Goal: Book appointment/travel/reservation

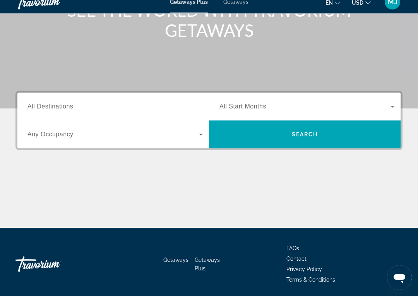
click at [141, 112] on input "Destination All Destinations" at bounding box center [116, 116] width 176 height 9
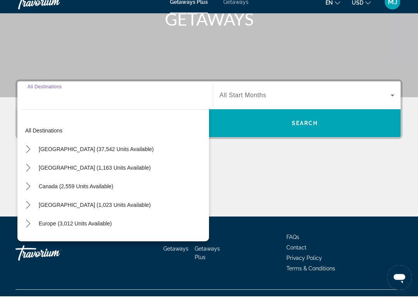
scroll to position [140, 0]
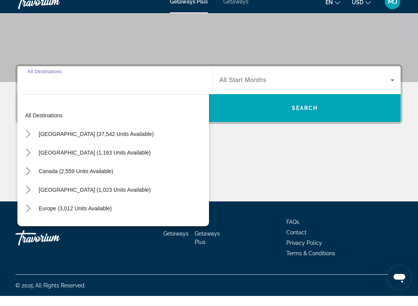
click at [121, 141] on span "[GEOGRAPHIC_DATA] (37,542 units available)" at bounding box center [96, 144] width 115 height 6
type input "**********"
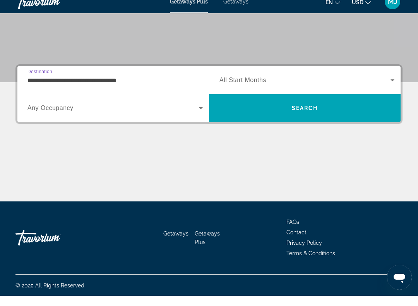
scroll to position [141, 0]
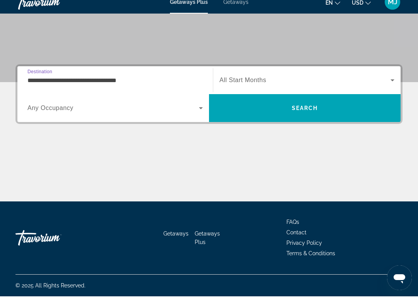
click at [193, 113] on span "Search widget" at bounding box center [114, 117] width 172 height 9
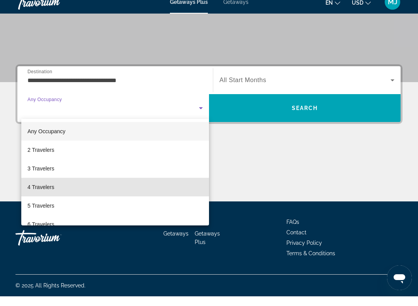
click at [79, 191] on mat-option "4 Travelers" at bounding box center [115, 197] width 188 height 19
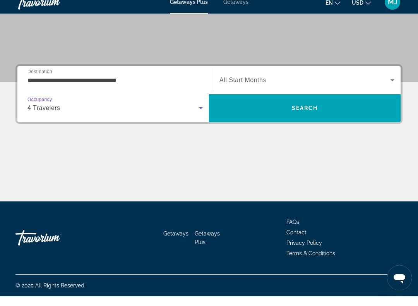
click at [391, 85] on icon "Search widget" at bounding box center [392, 89] width 9 height 9
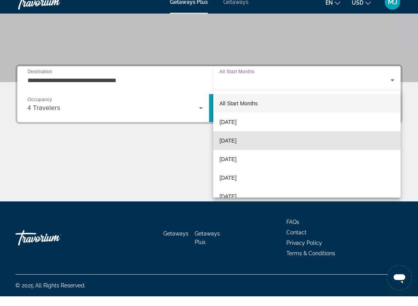
click at [271, 145] on mat-option "[DATE]" at bounding box center [307, 150] width 188 height 19
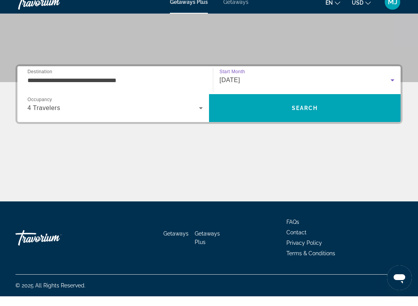
click at [308, 112] on span "Search" at bounding box center [305, 117] width 192 height 19
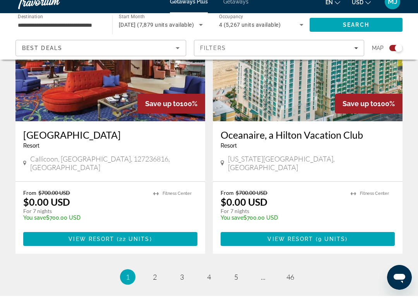
scroll to position [1673, 0]
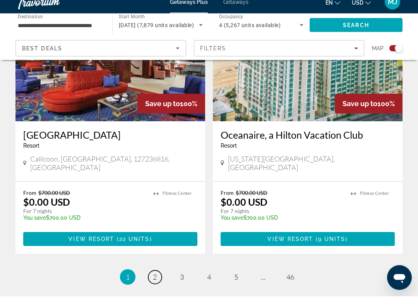
click at [157, 281] on link "page 2" at bounding box center [155, 288] width 14 height 14
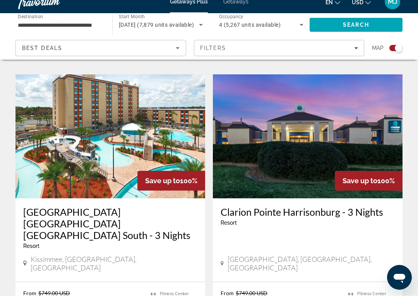
scroll to position [800, 0]
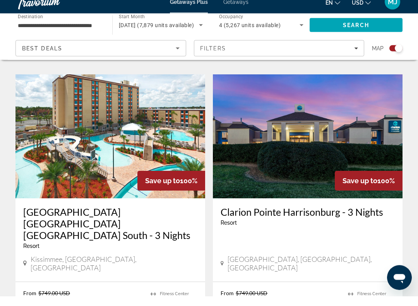
click at [143, 158] on img "Main content" at bounding box center [110, 146] width 190 height 124
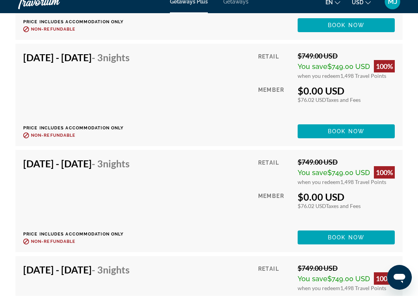
scroll to position [3746, 0]
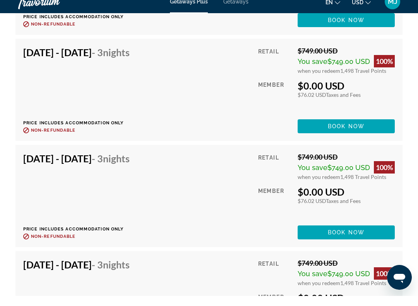
click at [136, 200] on div "[DATE] - [DATE] - 3 Nights Price includes accommodation only Refundable until :…" at bounding box center [79, 206] width 112 height 87
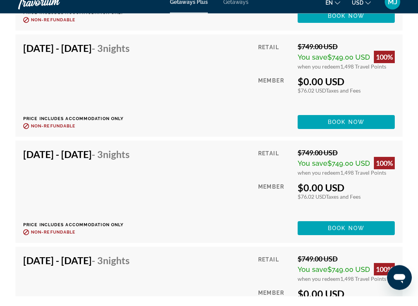
scroll to position [4085, 0]
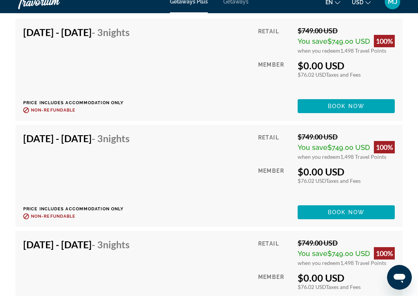
click at [136, 169] on div "[DATE] - [DATE] - 3 Nights Price includes accommodation only Refundable until :…" at bounding box center [79, 186] width 112 height 87
click at [88, 148] on div "[DATE] - [DATE] - 3 Nights" at bounding box center [76, 150] width 107 height 15
click at [349, 160] on div "Retail $749.00 USD You save $749.00 USD 100% when you redeem 1,498 Travel Point…" at bounding box center [326, 186] width 137 height 87
click at [355, 217] on span "Main content" at bounding box center [346, 222] width 97 height 19
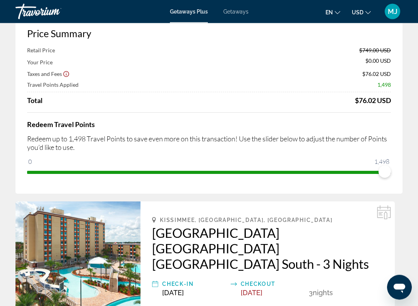
scroll to position [8, 0]
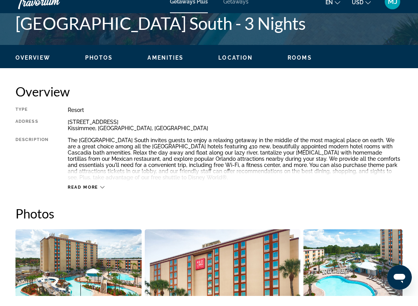
scroll to position [337, 0]
click at [98, 195] on span "Read more" at bounding box center [83, 197] width 31 height 5
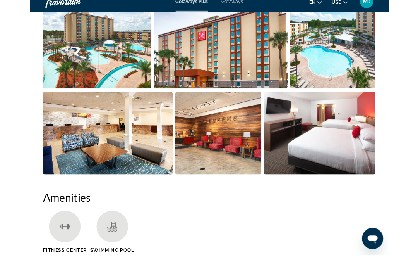
scroll to position [569, 0]
